Goal: Check status: Check status

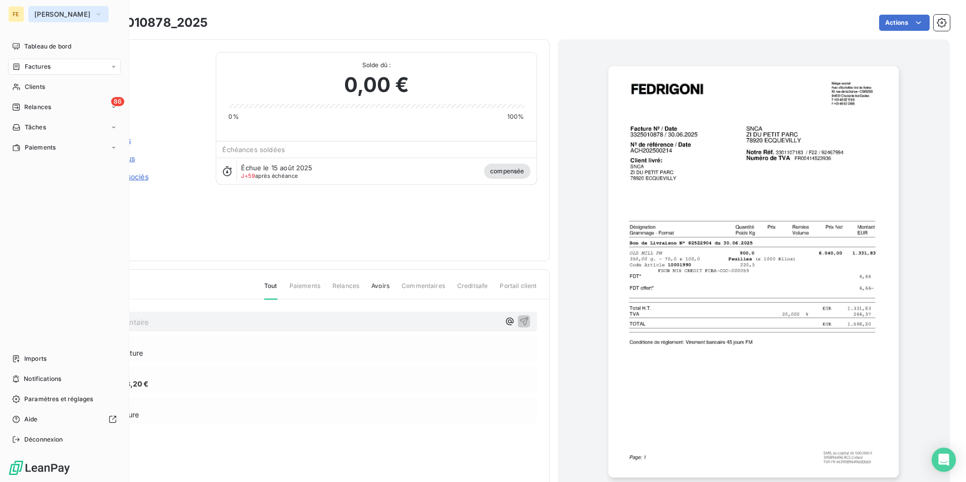
click at [64, 14] on span "[PERSON_NAME]" at bounding box center [62, 14] width 56 height 8
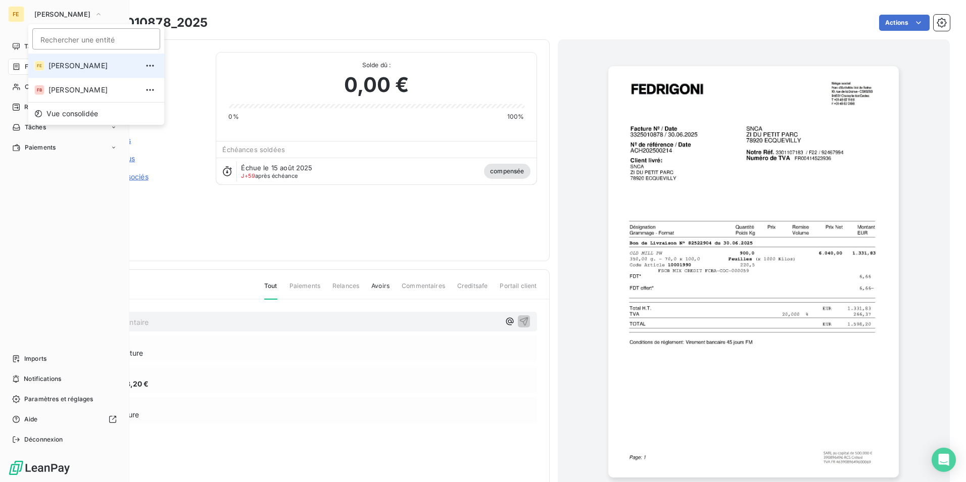
click at [67, 74] on li "[PERSON_NAME]" at bounding box center [96, 66] width 136 height 24
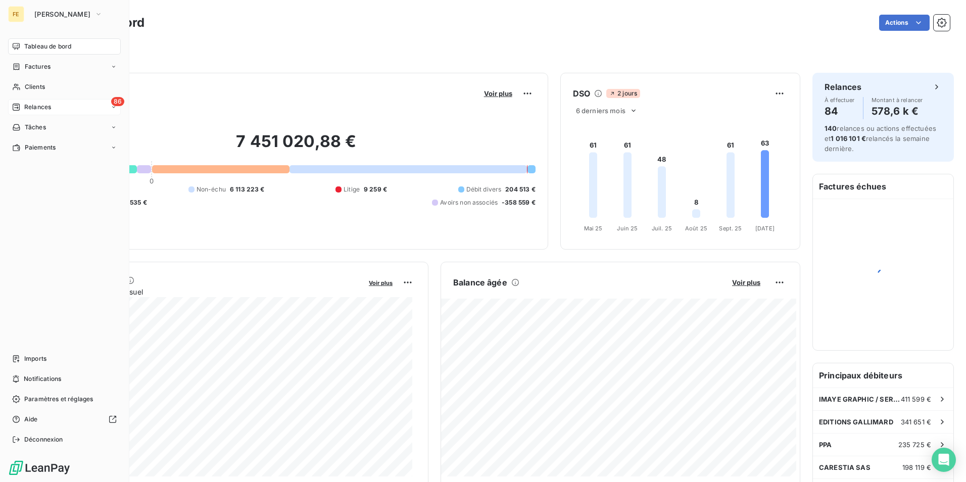
click at [115, 110] on icon at bounding box center [114, 107] width 6 height 6
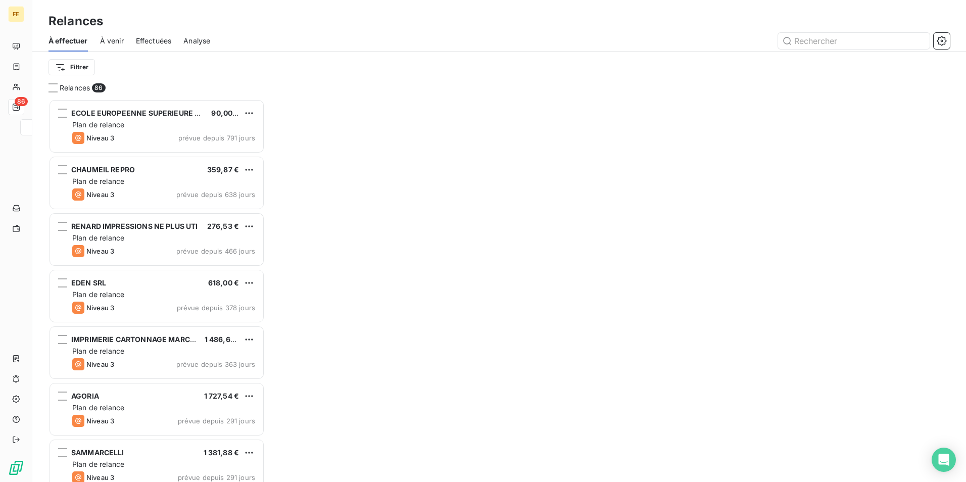
scroll to position [375, 209]
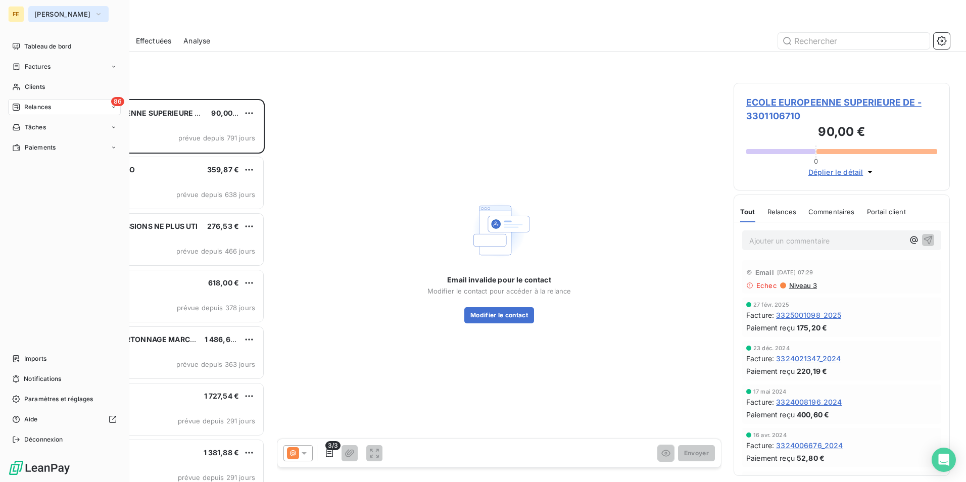
click at [67, 16] on button "[PERSON_NAME]" at bounding box center [68, 14] width 80 height 16
